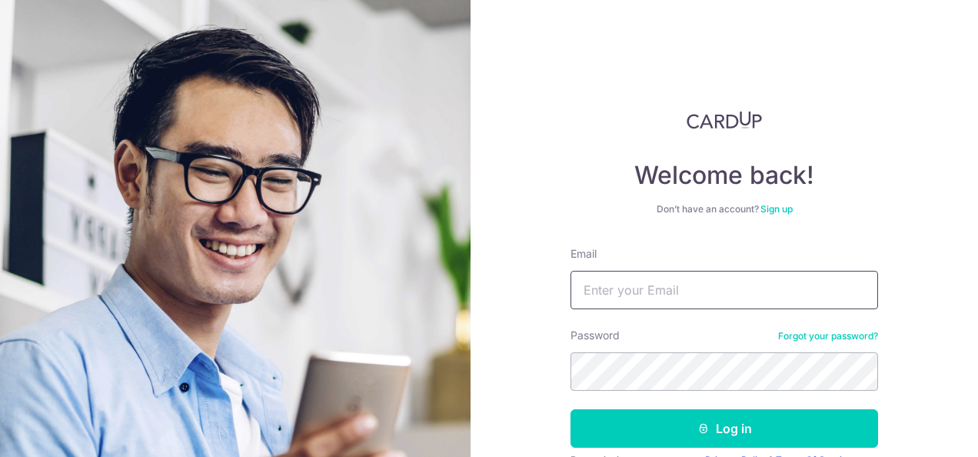
click at [652, 295] on input "Email" at bounding box center [725, 290] width 308 height 38
type input "[EMAIL_ADDRESS][DOMAIN_NAME]"
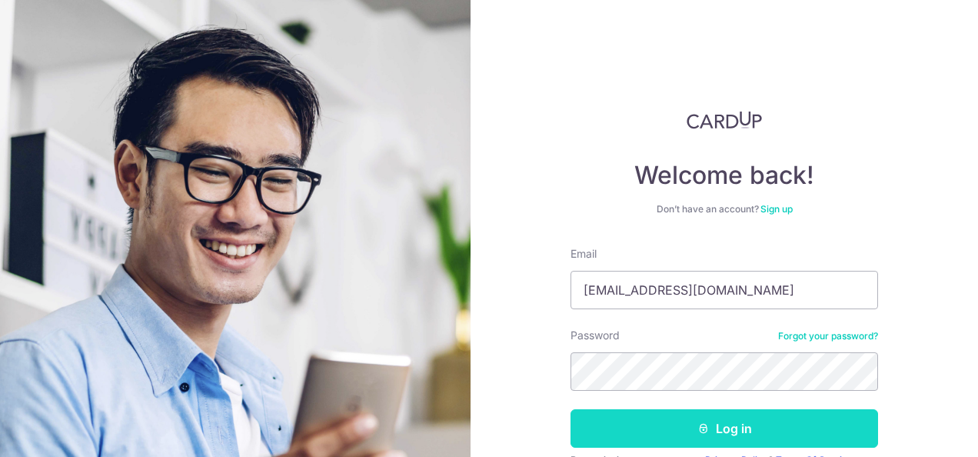
click at [658, 435] on button "Log in" at bounding box center [725, 428] width 308 height 38
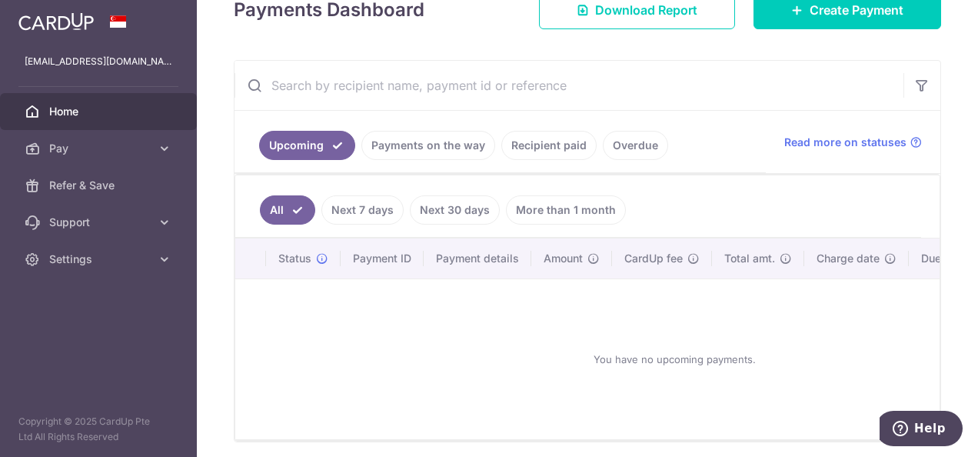
scroll to position [241, 0]
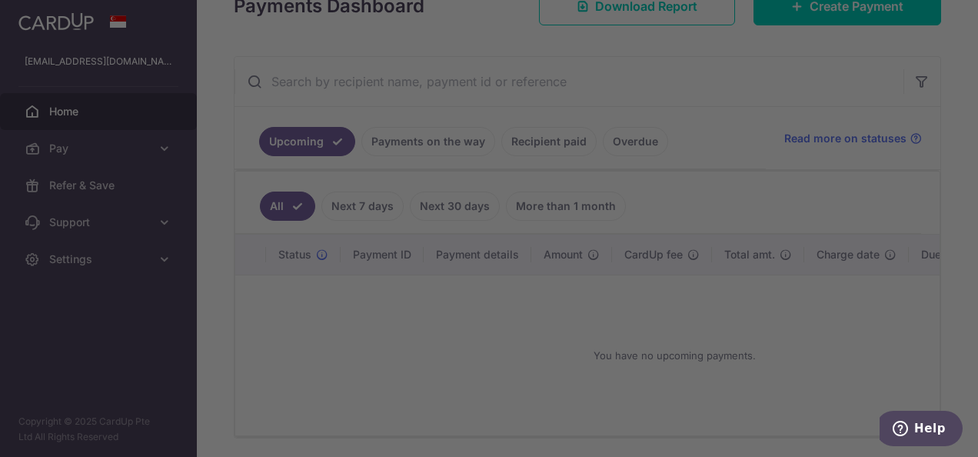
click at [405, 144] on div at bounding box center [494, 231] width 988 height 462
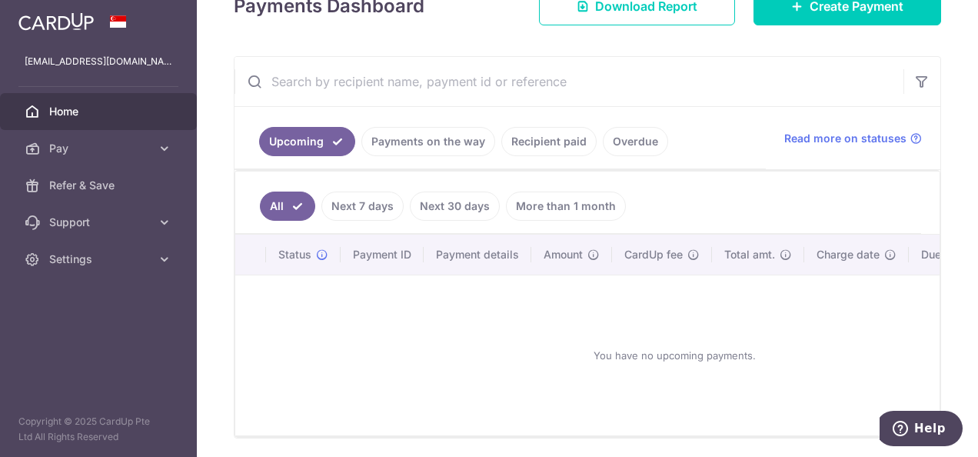
click at [406, 137] on link "Payments on the way" at bounding box center [429, 141] width 134 height 29
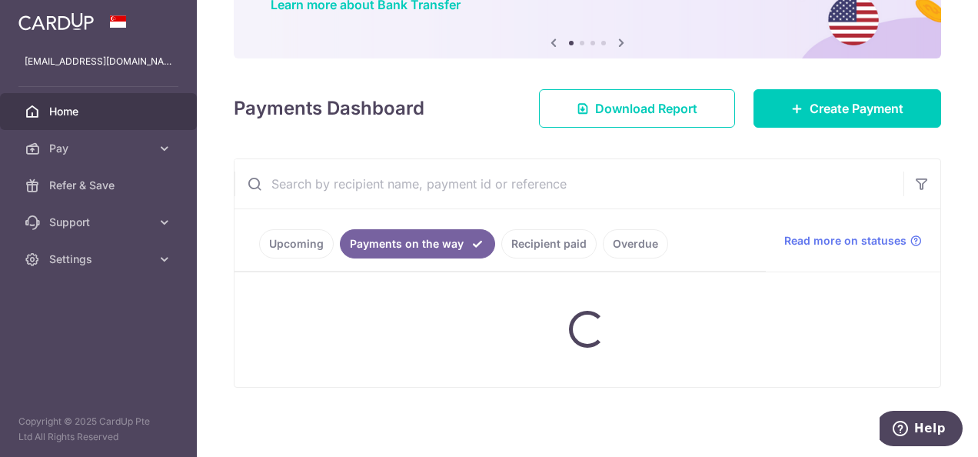
scroll to position [129, 0]
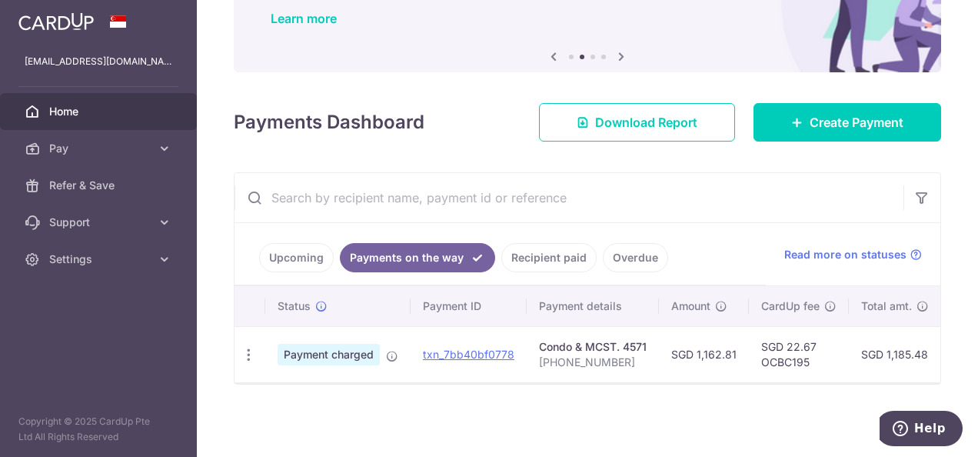
click at [558, 249] on link "Recipient paid" at bounding box center [549, 257] width 95 height 29
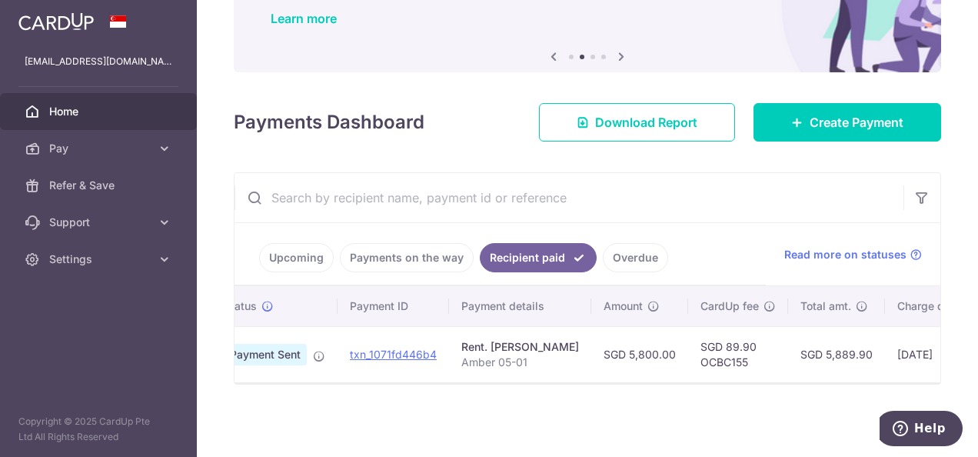
scroll to position [0, 0]
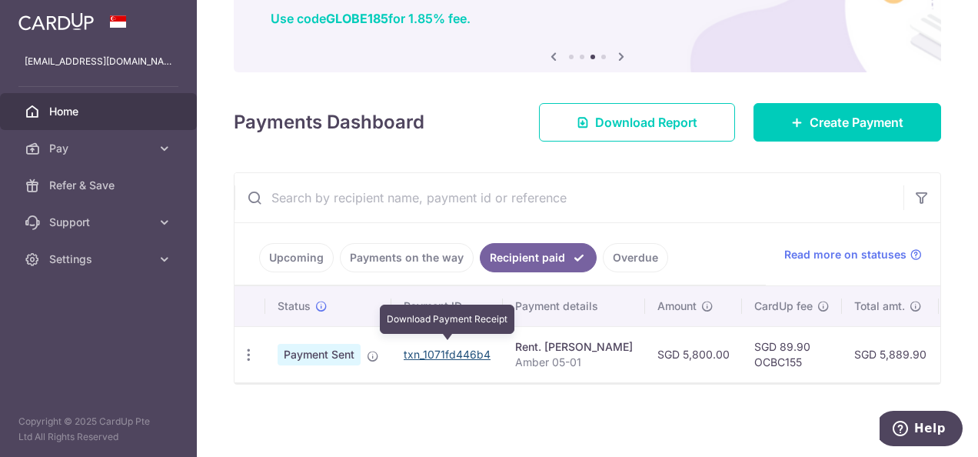
click at [472, 351] on link "txn_1071fd446b4" at bounding box center [447, 354] width 87 height 13
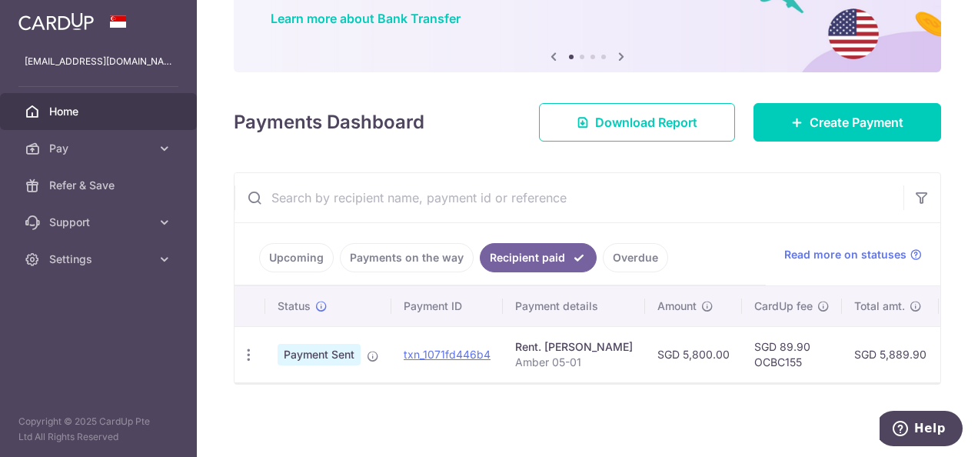
click at [306, 257] on link "Upcoming" at bounding box center [296, 257] width 75 height 29
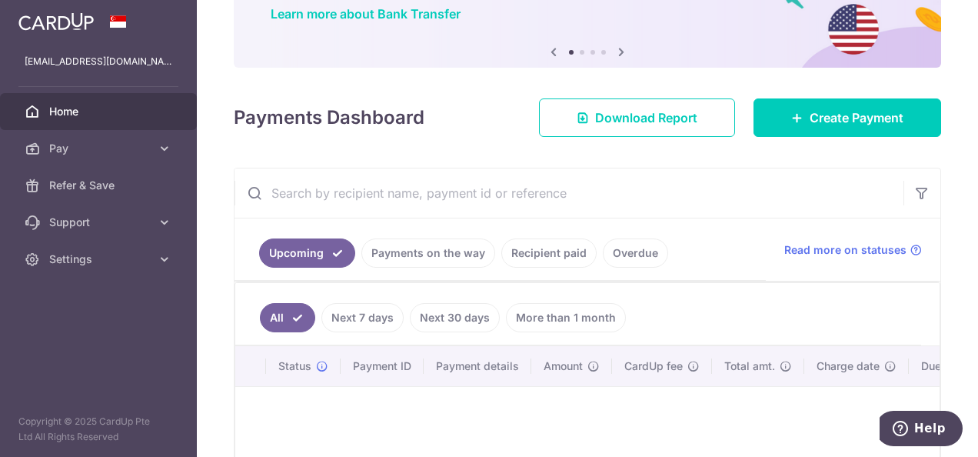
click at [439, 254] on link "Payments on the way" at bounding box center [429, 252] width 134 height 29
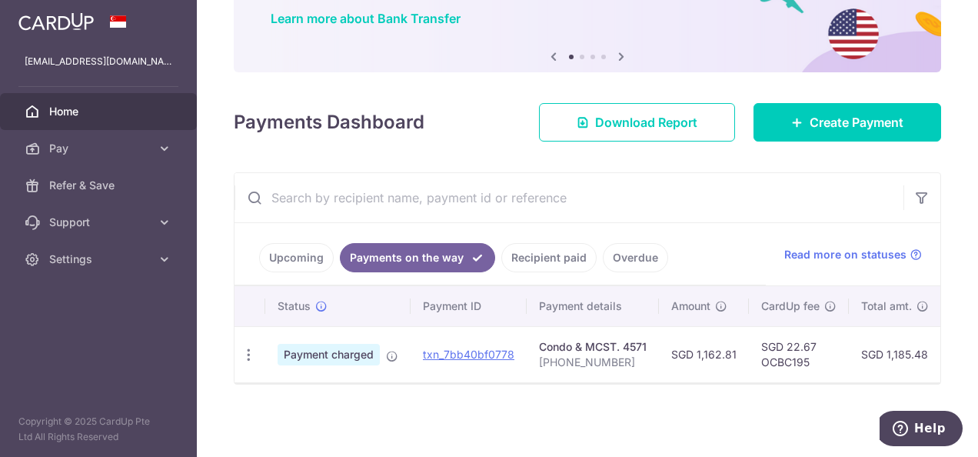
click at [552, 248] on link "Recipient paid" at bounding box center [549, 257] width 95 height 29
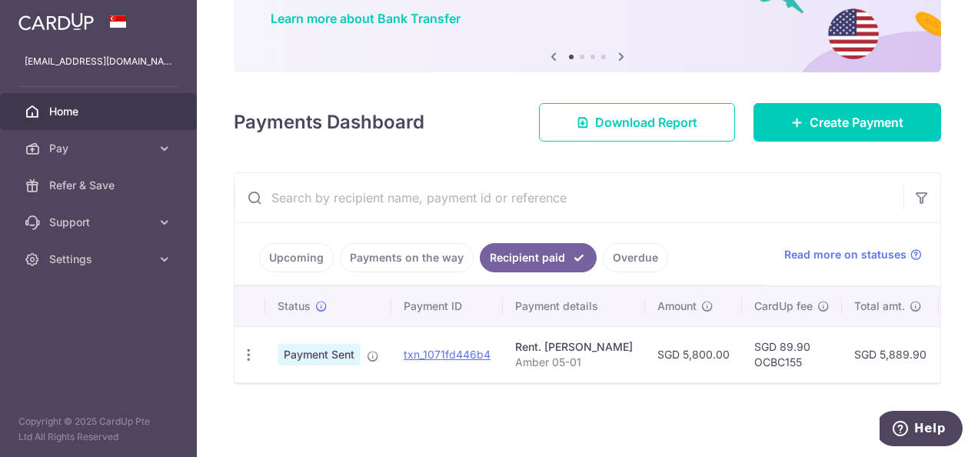
click at [642, 256] on link "Overdue" at bounding box center [635, 257] width 65 height 29
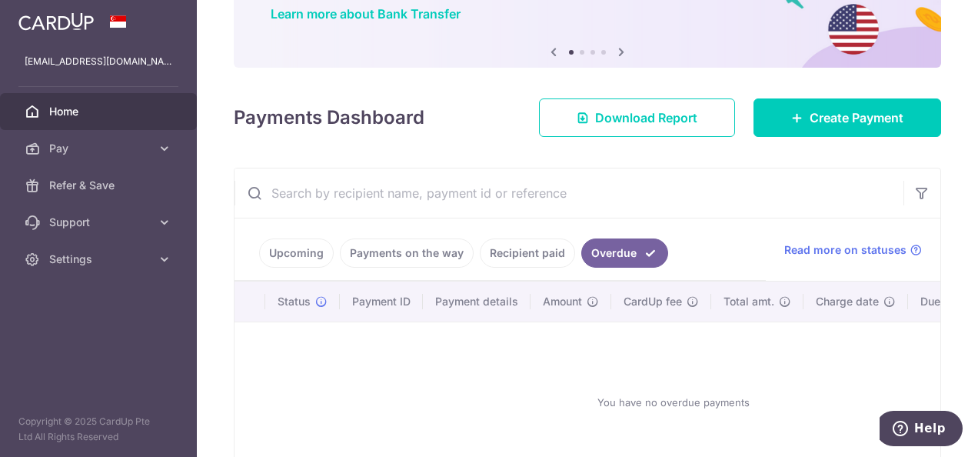
click at [320, 253] on link "Upcoming" at bounding box center [296, 252] width 75 height 29
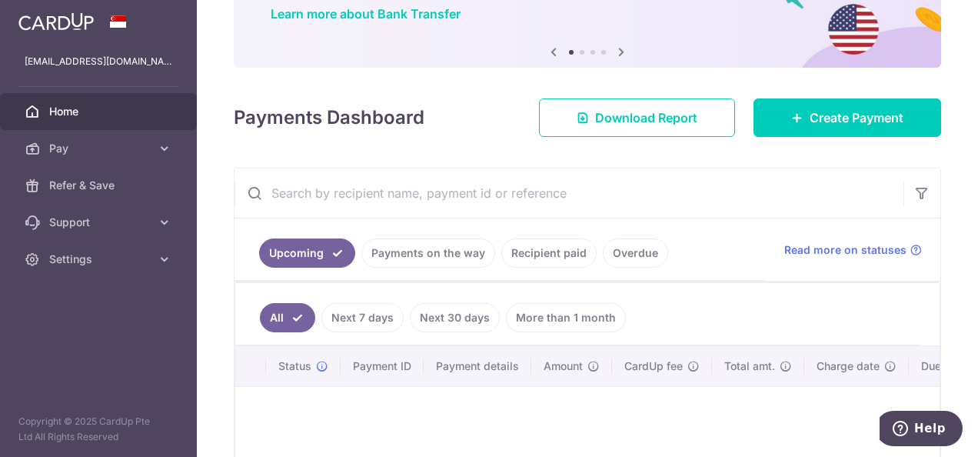
click at [352, 308] on link "Next 7 days" at bounding box center [363, 317] width 82 height 29
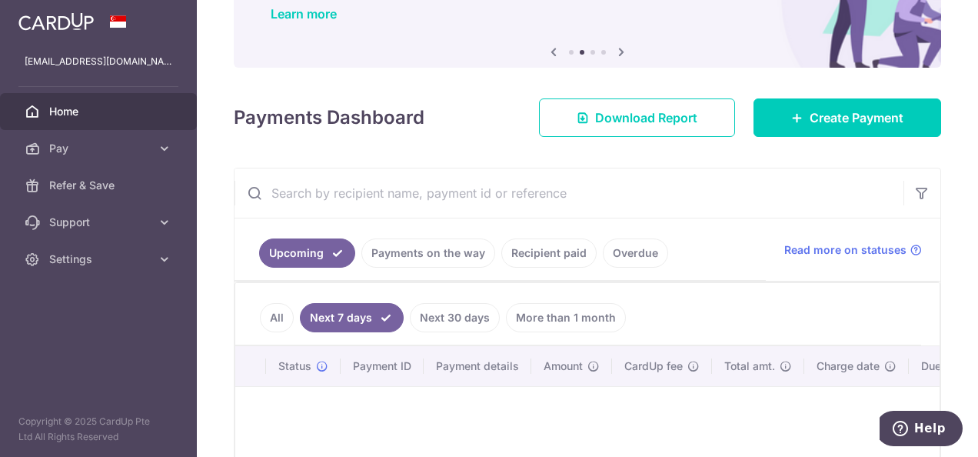
click at [477, 315] on link "Next 30 days" at bounding box center [455, 317] width 90 height 29
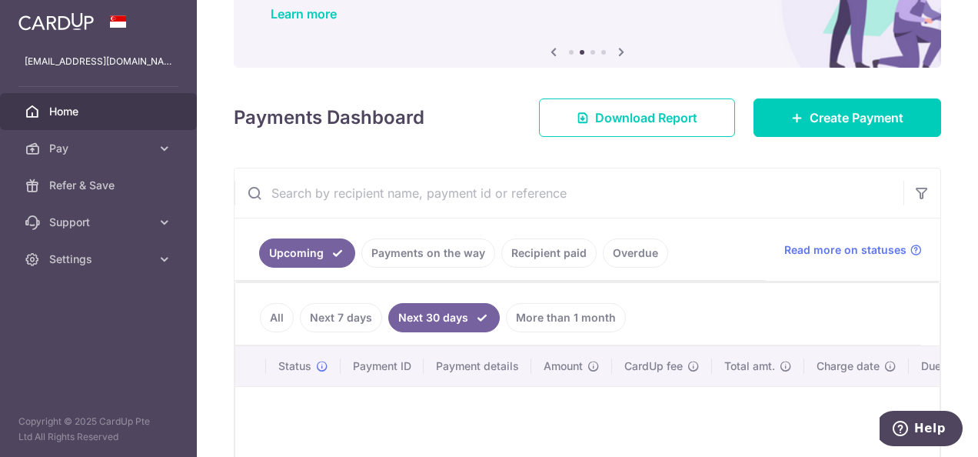
click at [571, 315] on link "More than 1 month" at bounding box center [566, 317] width 120 height 29
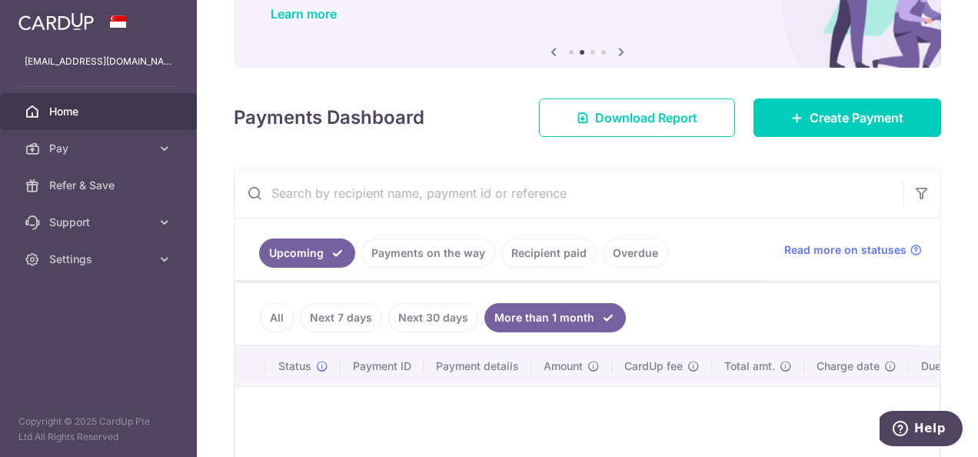
click at [436, 255] on link "Payments on the way" at bounding box center [429, 252] width 134 height 29
